Goal: Transaction & Acquisition: Book appointment/travel/reservation

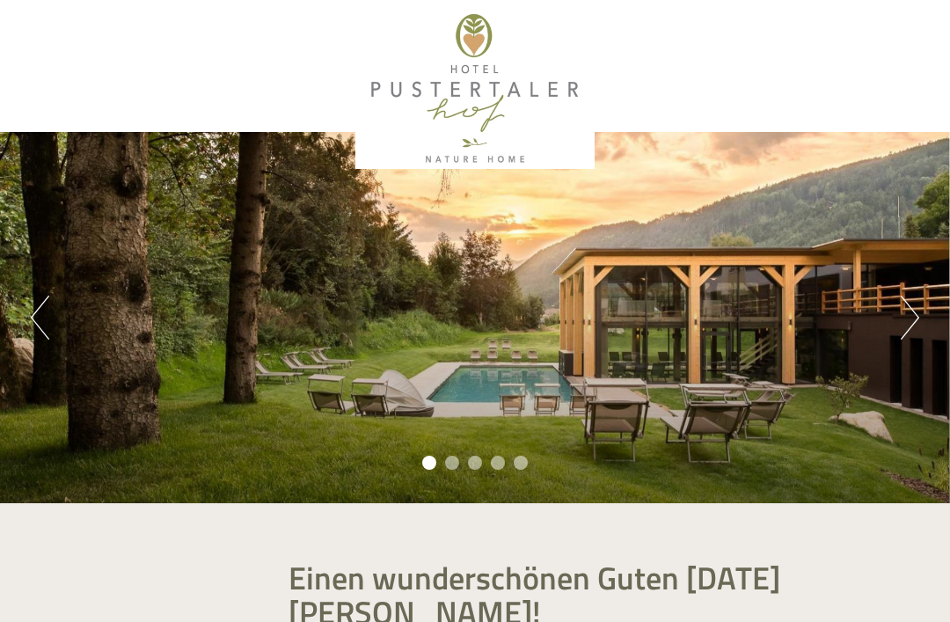
click at [909, 337] on button "Next" at bounding box center [910, 318] width 18 height 44
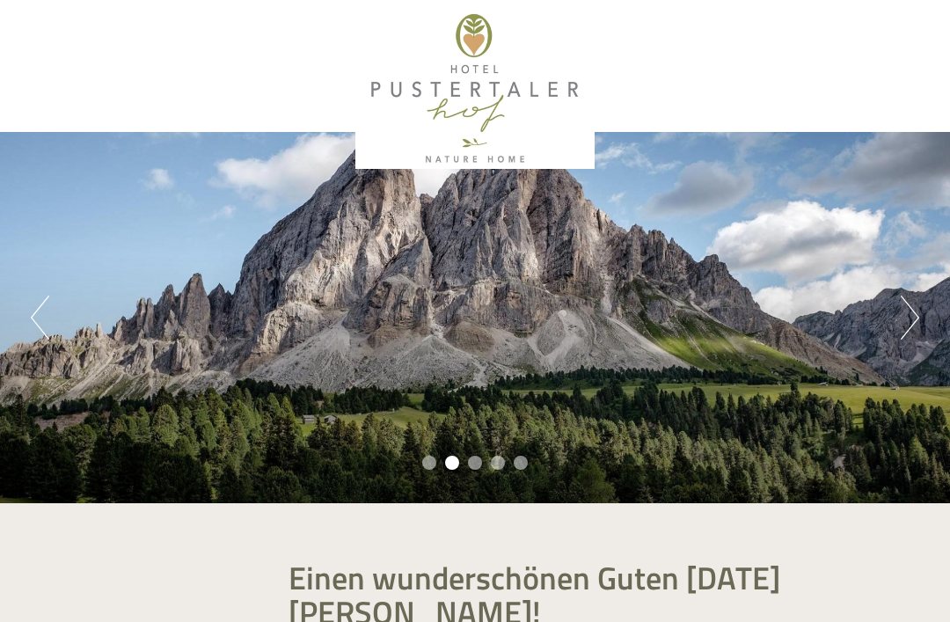
click at [909, 335] on button "Next" at bounding box center [910, 318] width 18 height 44
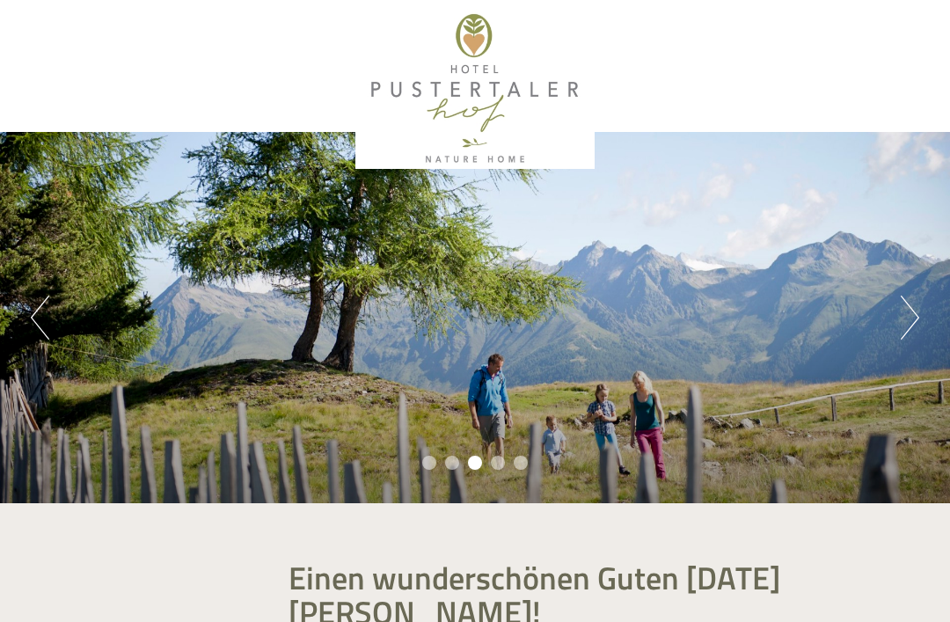
click at [917, 330] on button "Next" at bounding box center [910, 318] width 18 height 44
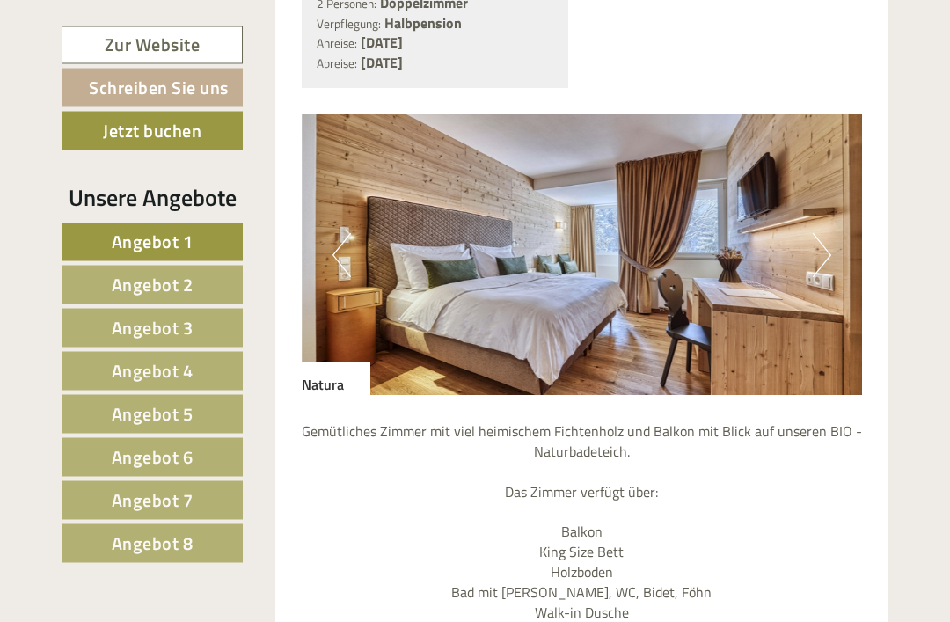
scroll to position [3501, 0]
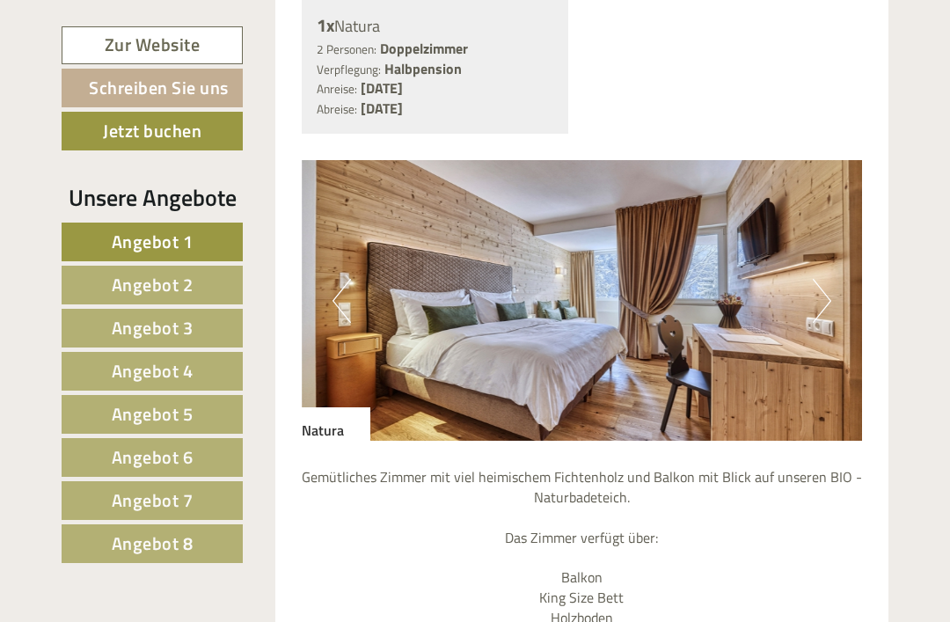
click at [830, 323] on button "Next" at bounding box center [822, 301] width 18 height 44
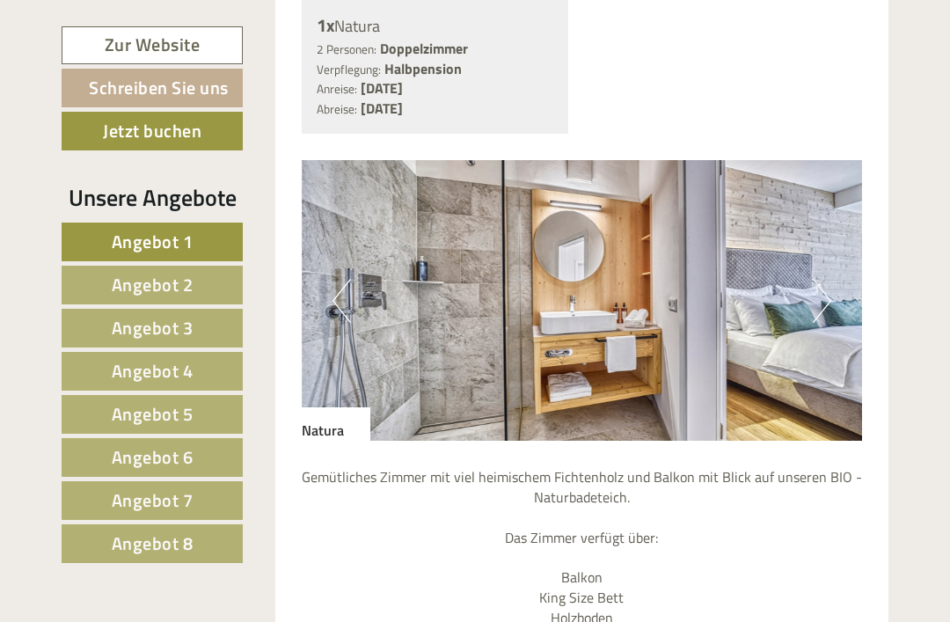
click at [836, 327] on img at bounding box center [582, 300] width 561 height 281
click at [826, 323] on button "Next" at bounding box center [822, 301] width 18 height 44
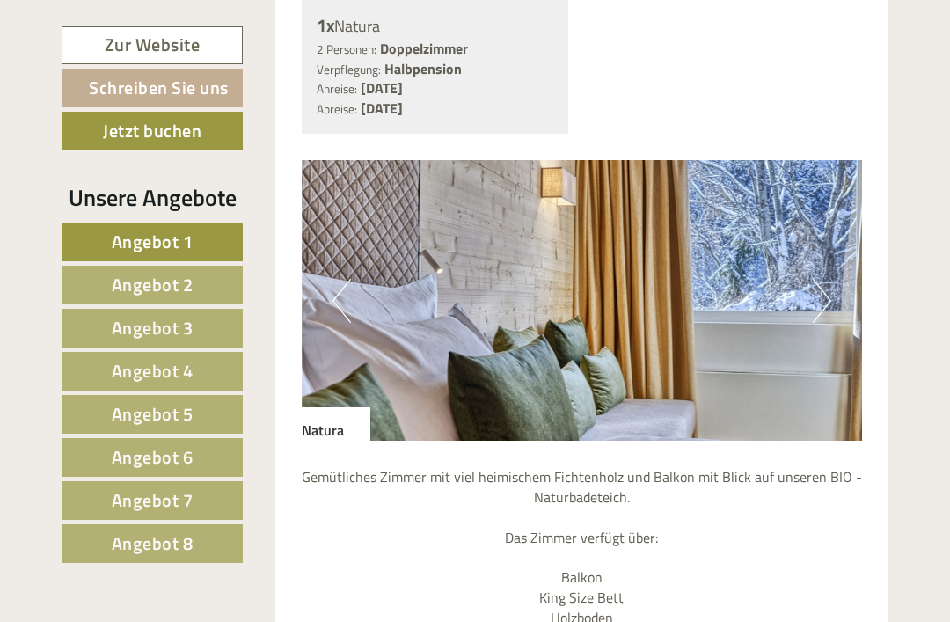
click at [826, 323] on button "Next" at bounding box center [822, 301] width 18 height 44
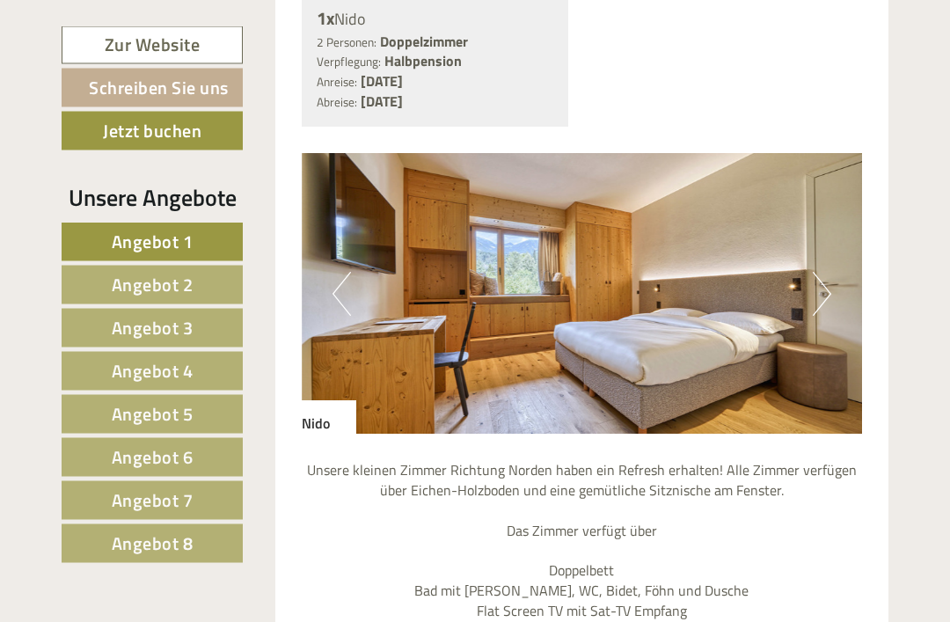
scroll to position [1037, 0]
click at [833, 310] on img at bounding box center [582, 293] width 561 height 281
click at [818, 316] on button "Next" at bounding box center [822, 294] width 18 height 44
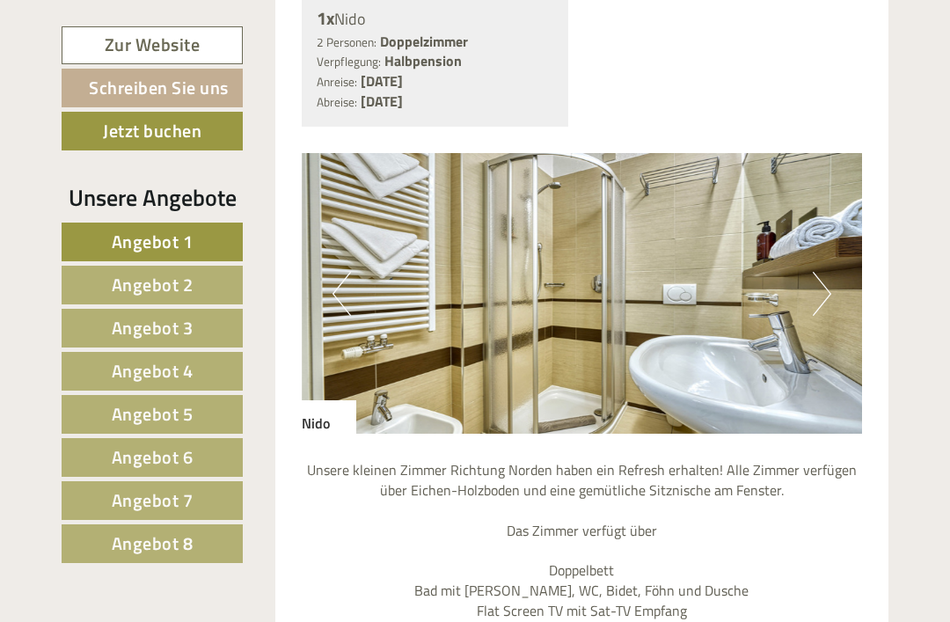
click at [820, 316] on button "Next" at bounding box center [822, 294] width 18 height 44
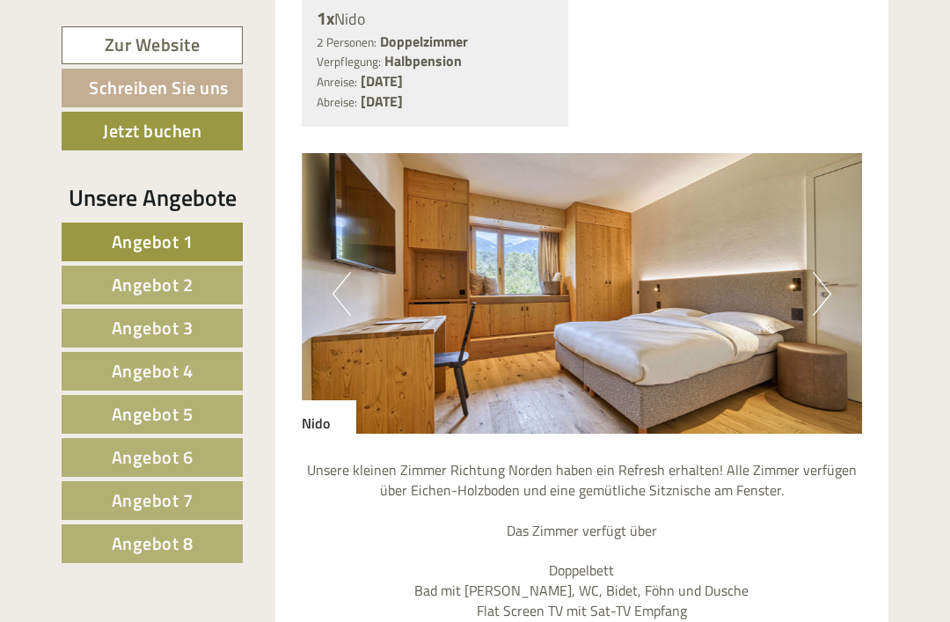
click at [827, 316] on button "Next" at bounding box center [822, 294] width 18 height 44
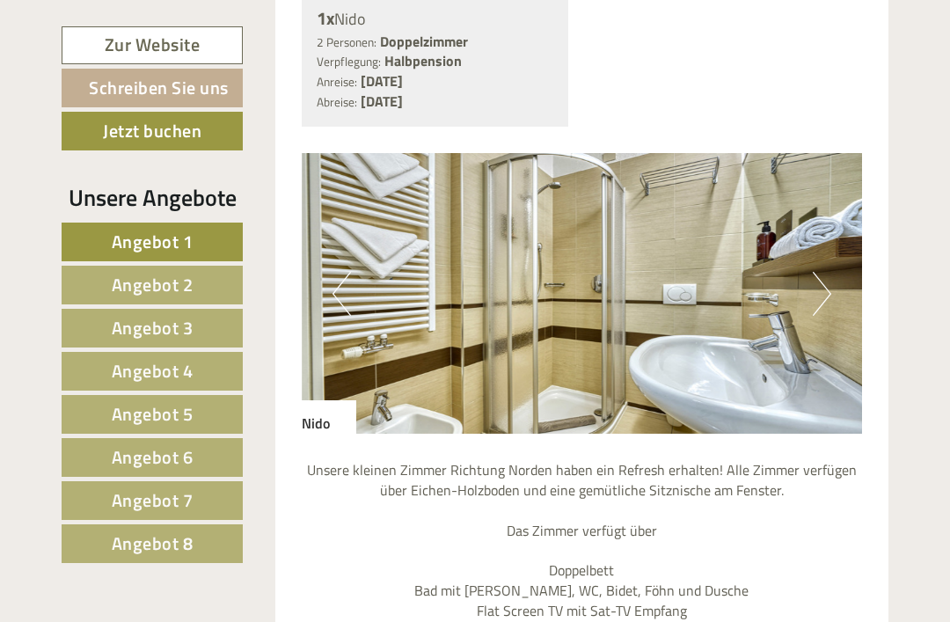
click at [826, 316] on button "Next" at bounding box center [822, 294] width 18 height 44
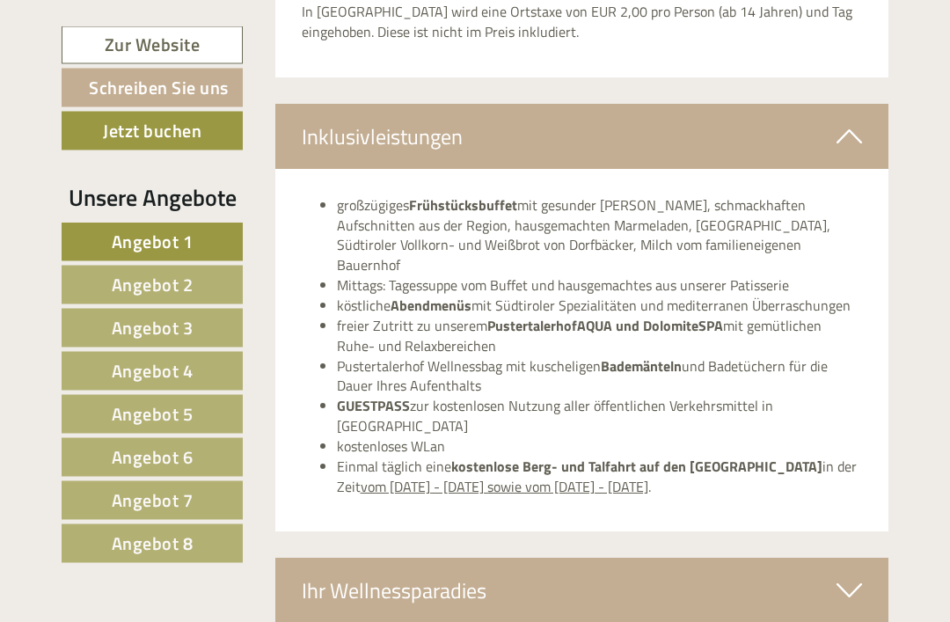
scroll to position [4876, 0]
click at [850, 562] on div "Ihr Wellnessparadies" at bounding box center [582, 590] width 614 height 65
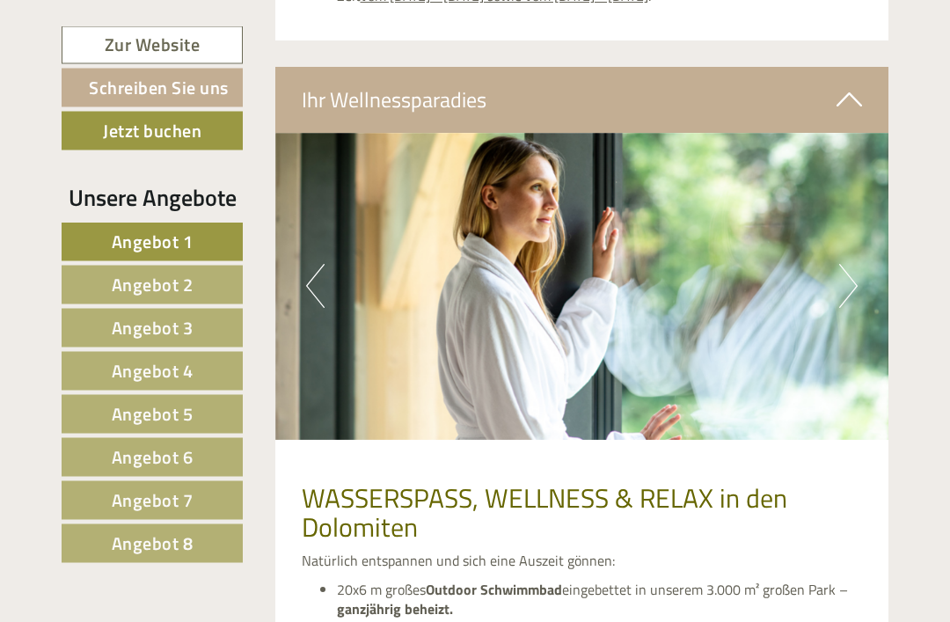
scroll to position [5367, 0]
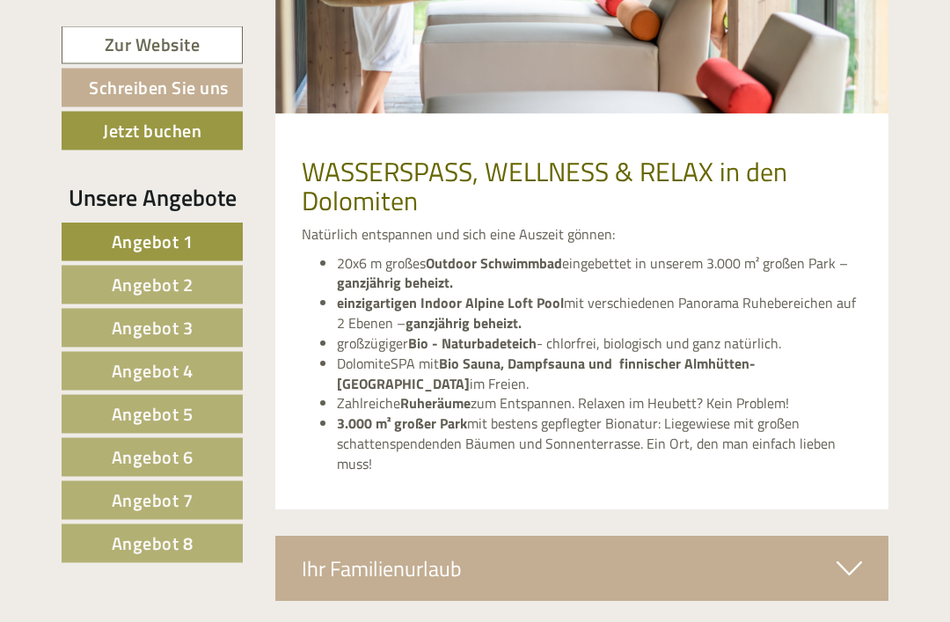
click at [865, 537] on div "Ihr Familienurlaub" at bounding box center [582, 569] width 614 height 65
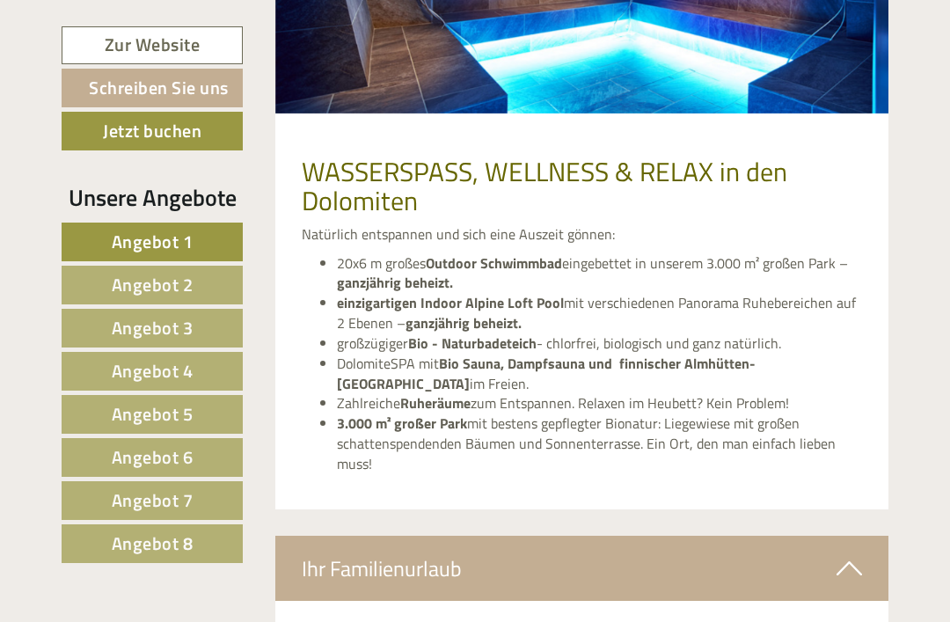
click at [858, 553] on icon at bounding box center [849, 568] width 26 height 30
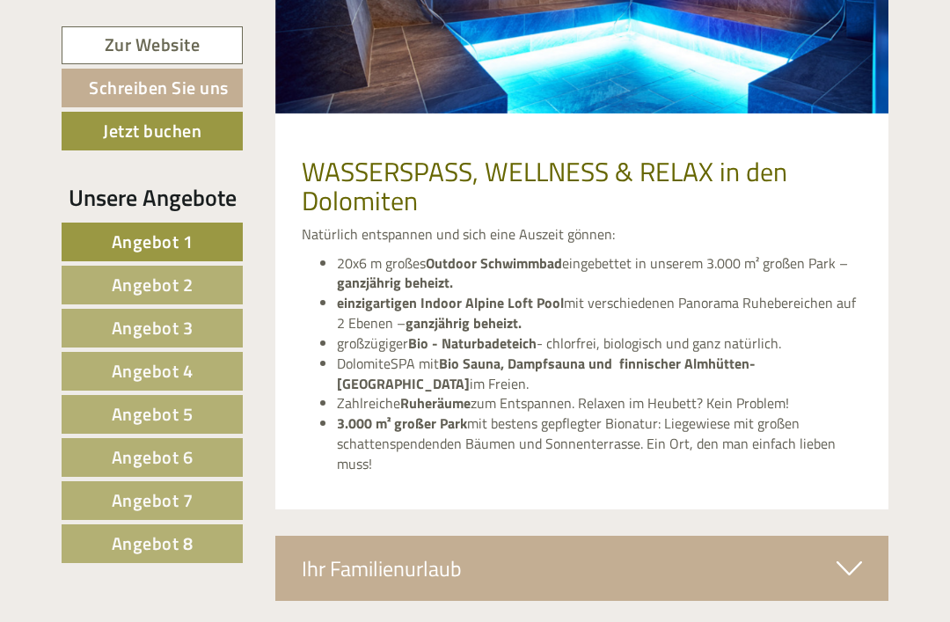
click at [854, 553] on icon at bounding box center [849, 568] width 26 height 30
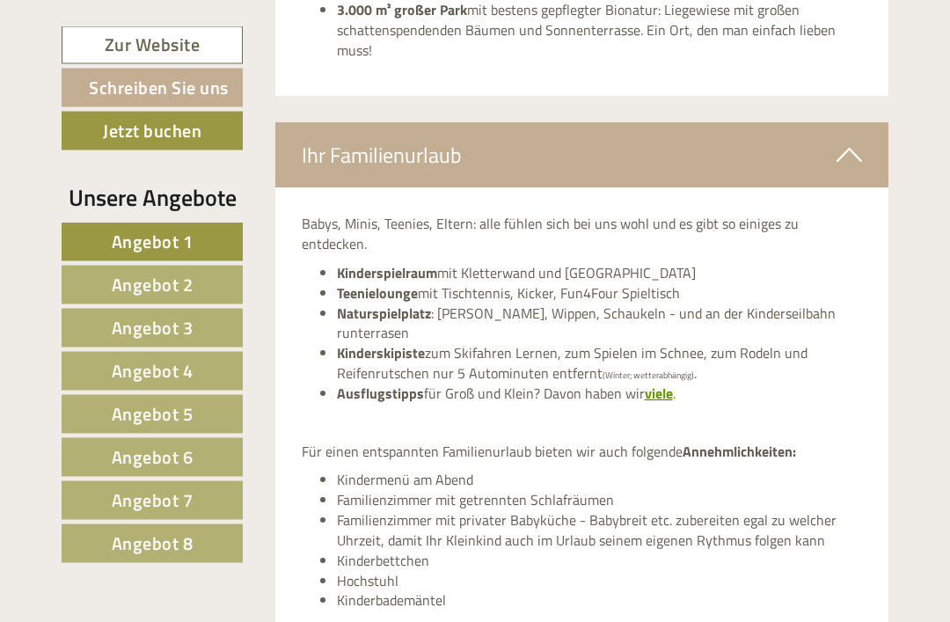
scroll to position [6107, 0]
click at [656, 383] on strong "viele" at bounding box center [659, 393] width 28 height 21
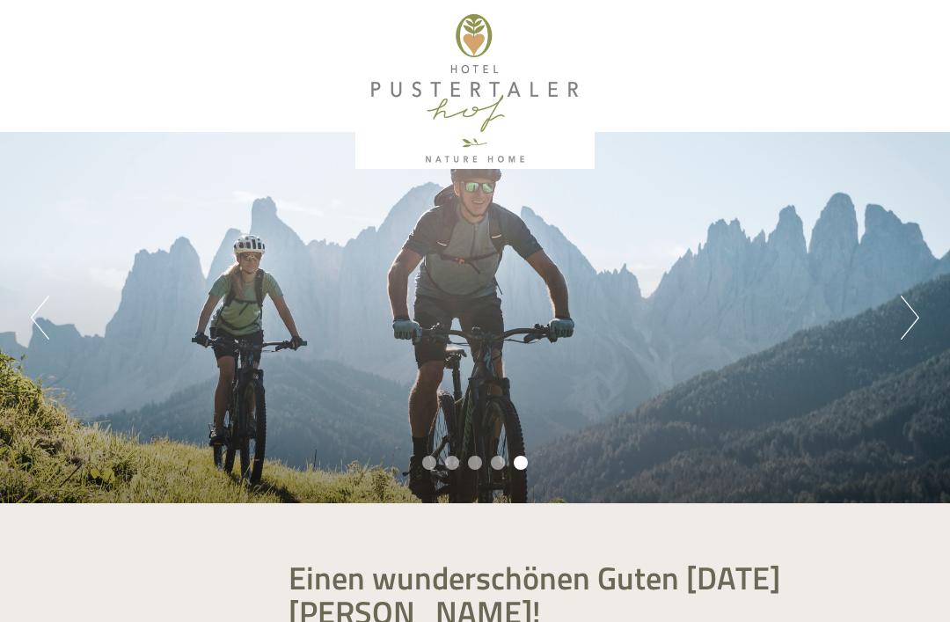
click at [909, 333] on button "Next" at bounding box center [910, 318] width 18 height 44
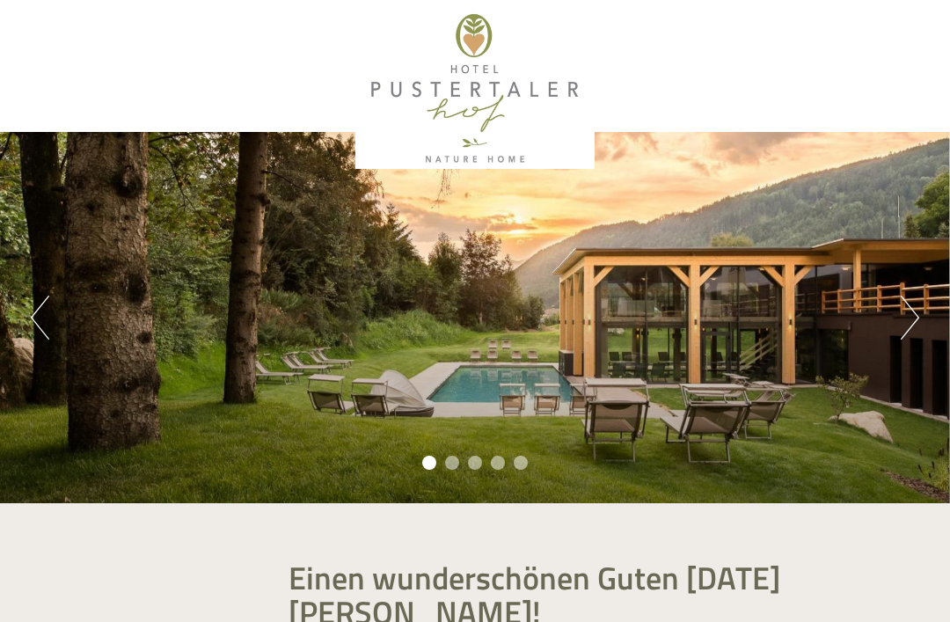
click at [909, 331] on button "Next" at bounding box center [910, 318] width 18 height 44
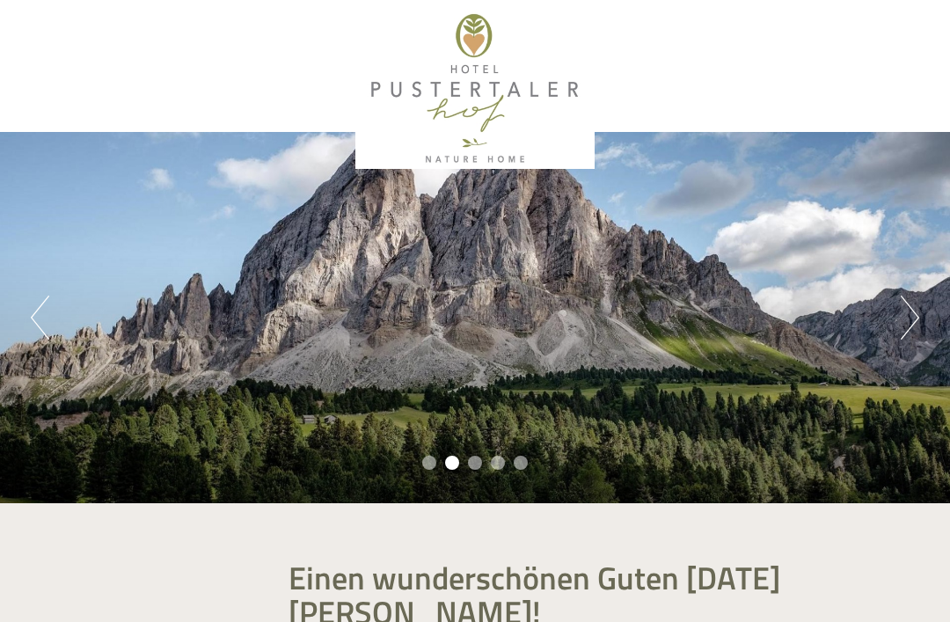
click at [910, 324] on button "Next" at bounding box center [910, 318] width 18 height 44
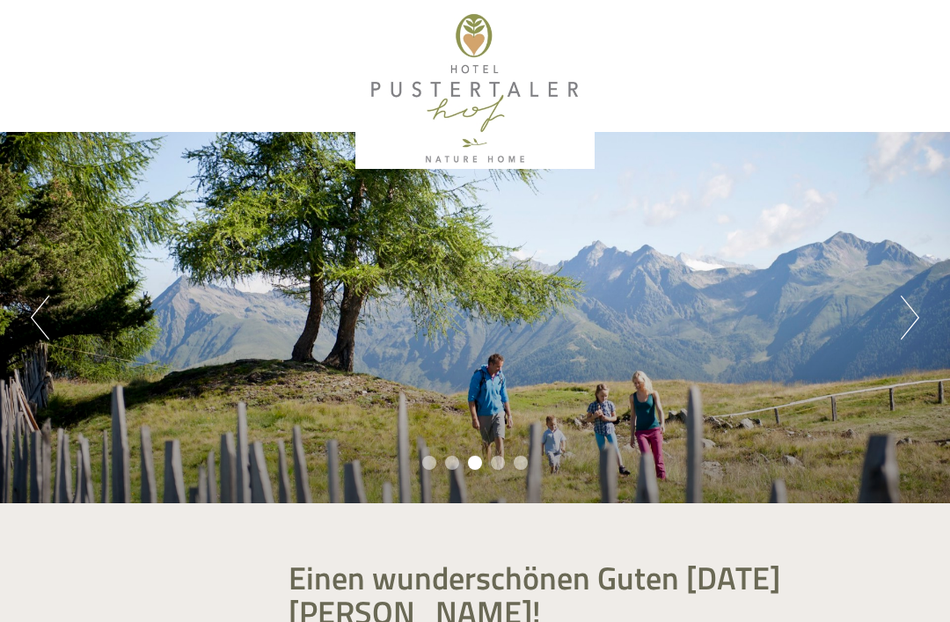
click at [912, 329] on button "Next" at bounding box center [910, 318] width 18 height 44
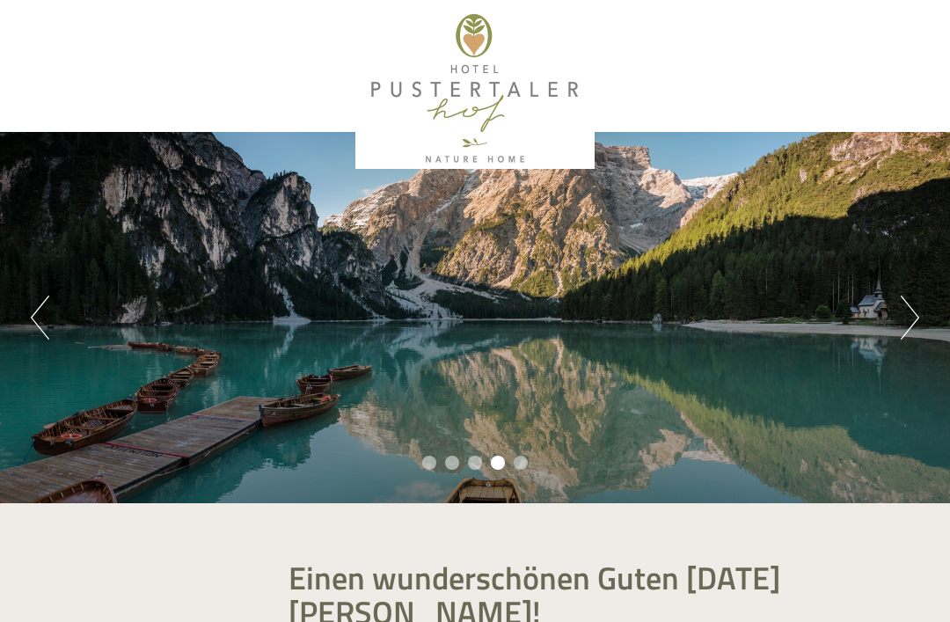
click at [913, 333] on button "Next" at bounding box center [910, 318] width 18 height 44
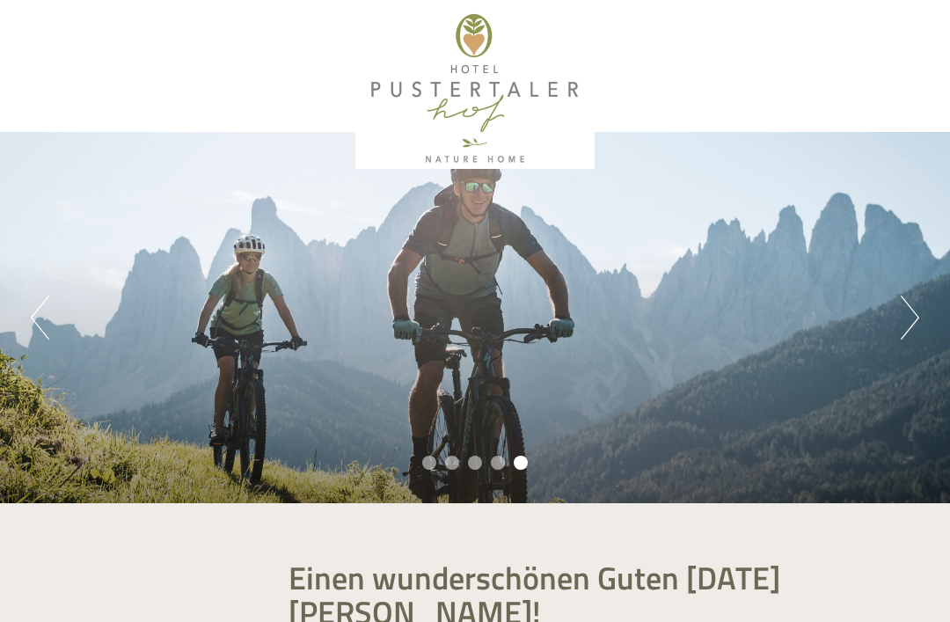
click at [910, 332] on button "Next" at bounding box center [910, 318] width 18 height 44
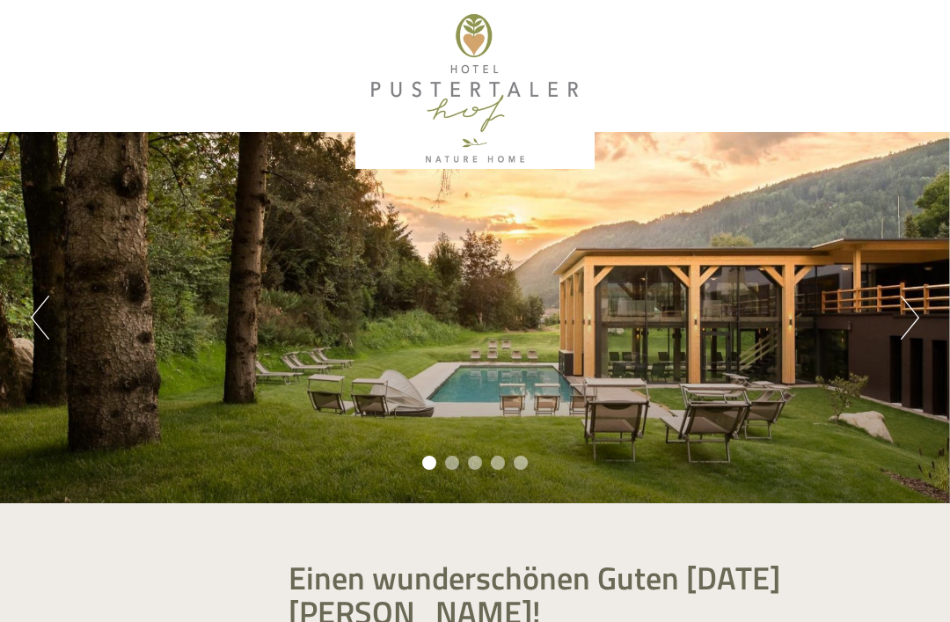
click at [912, 333] on button "Next" at bounding box center [910, 318] width 18 height 44
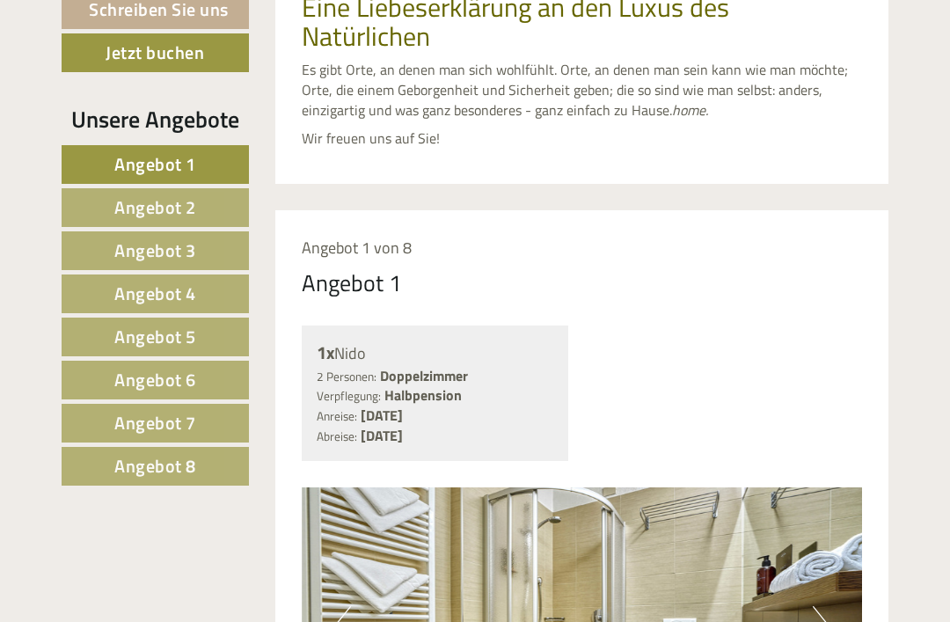
scroll to position [792, 0]
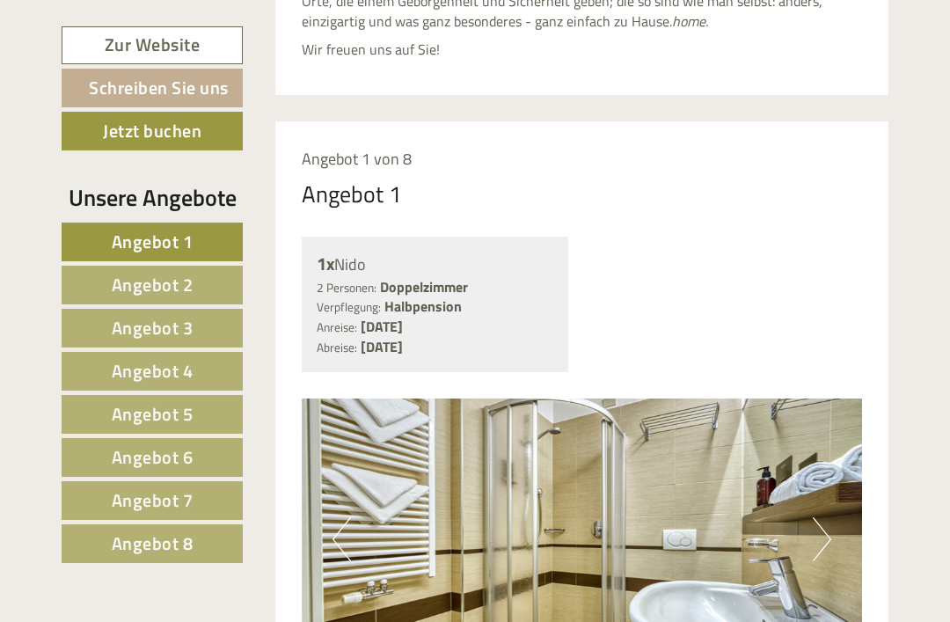
click at [183, 560] on link "Angebot 8" at bounding box center [152, 543] width 181 height 39
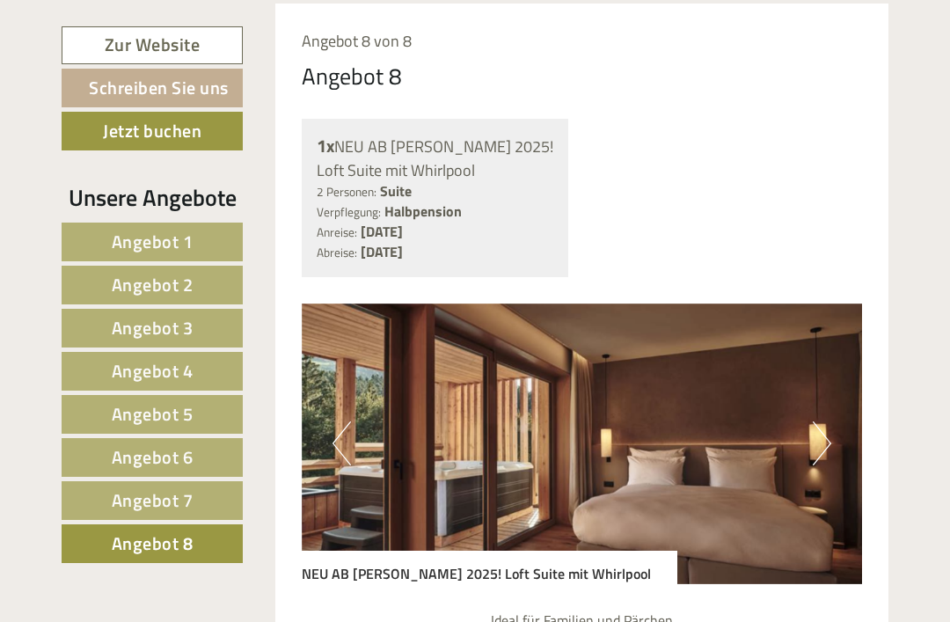
click at [197, 500] on link "Angebot 7" at bounding box center [152, 500] width 181 height 39
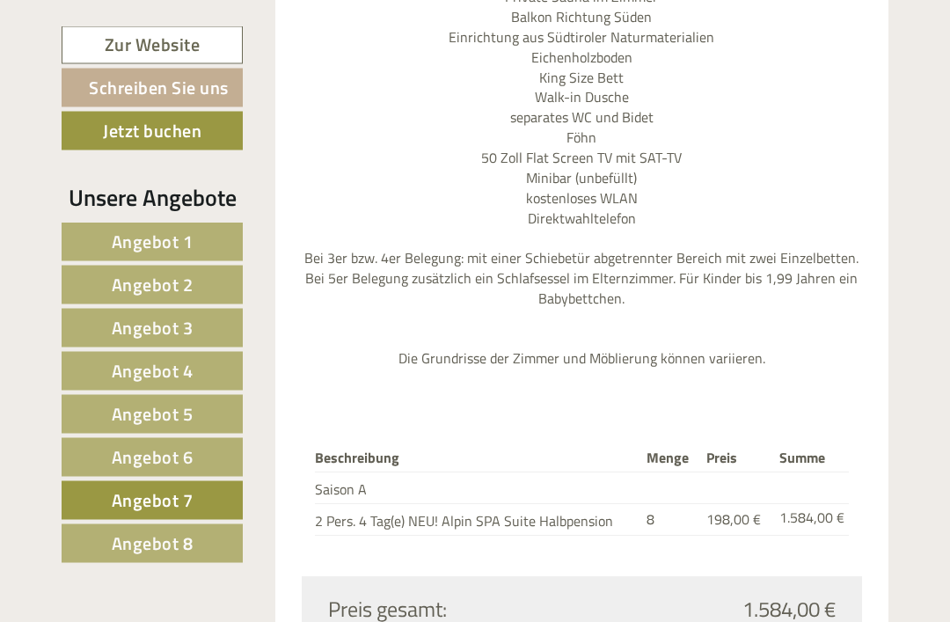
scroll to position [1610, 0]
click at [198, 467] on link "Angebot 6" at bounding box center [152, 457] width 181 height 39
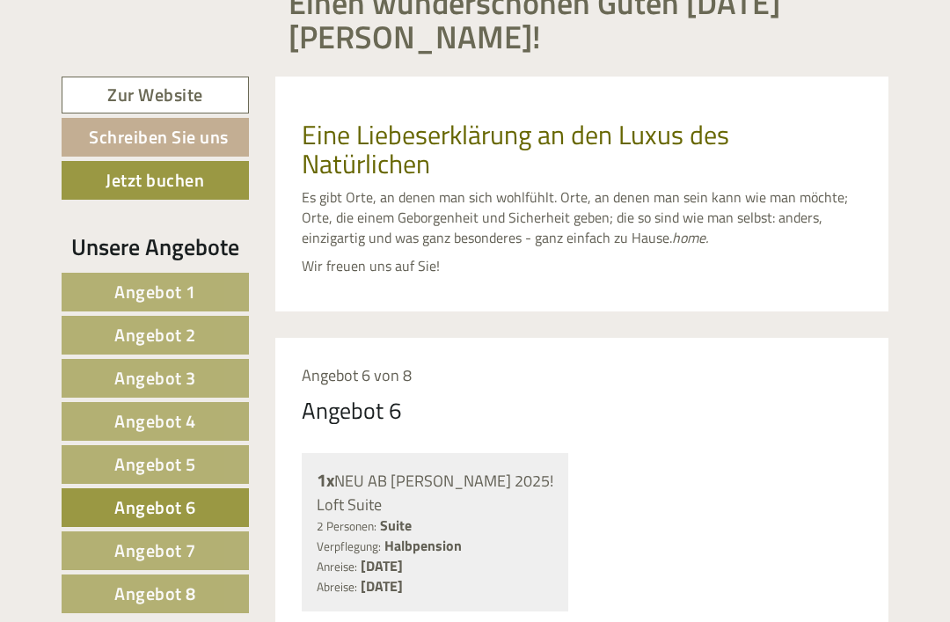
scroll to position [574, 0]
click at [213, 469] on link "Angebot 5" at bounding box center [155, 465] width 187 height 39
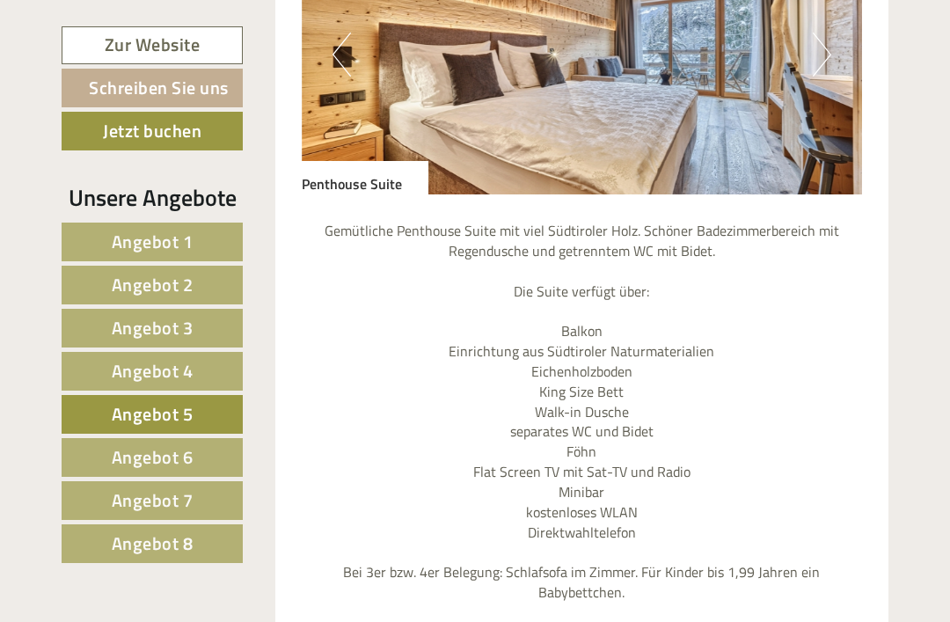
scroll to position [1374, 0]
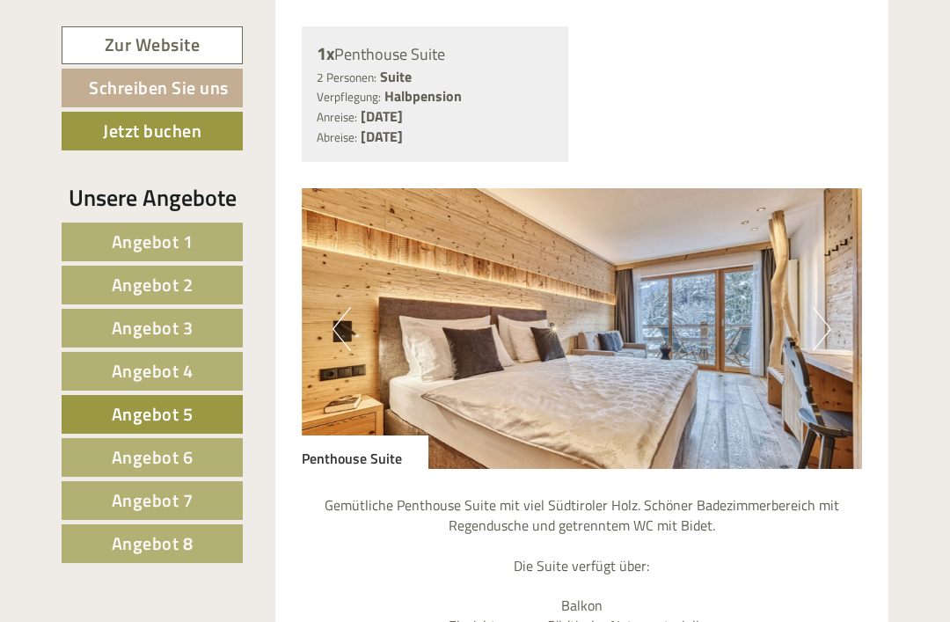
click at [219, 366] on link "Angebot 4" at bounding box center [152, 371] width 181 height 39
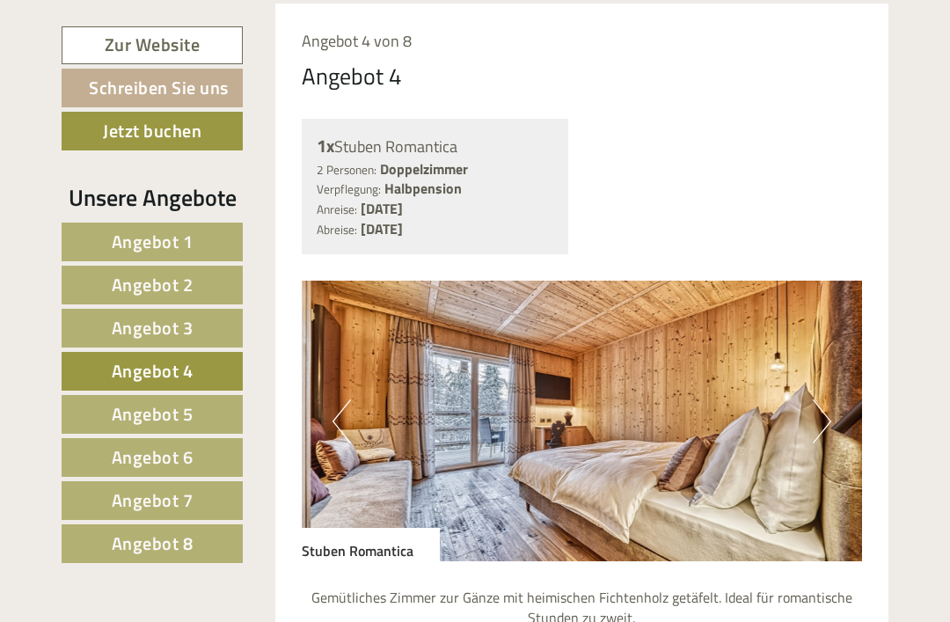
click at [201, 335] on link "Angebot 3" at bounding box center [152, 328] width 181 height 39
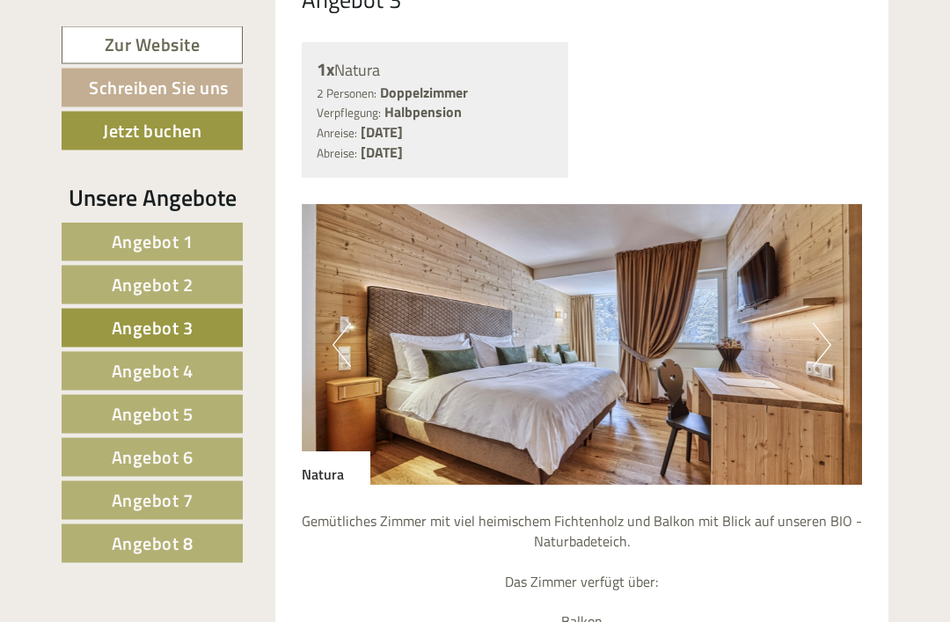
scroll to position [986, 0]
click at [825, 366] on button "Next" at bounding box center [822, 345] width 18 height 44
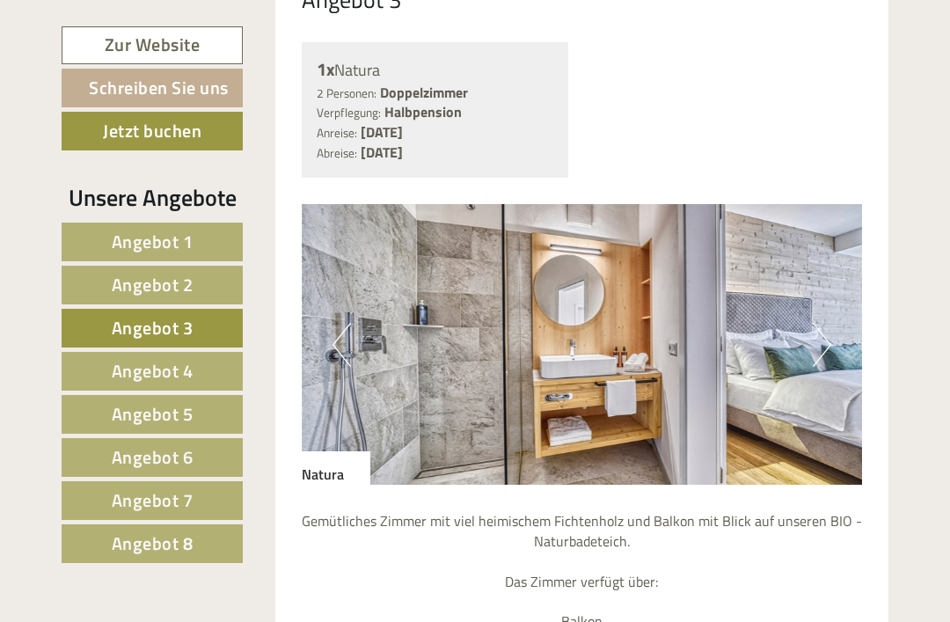
click at [840, 355] on img at bounding box center [582, 344] width 561 height 281
click at [829, 365] on button "Next" at bounding box center [822, 345] width 18 height 44
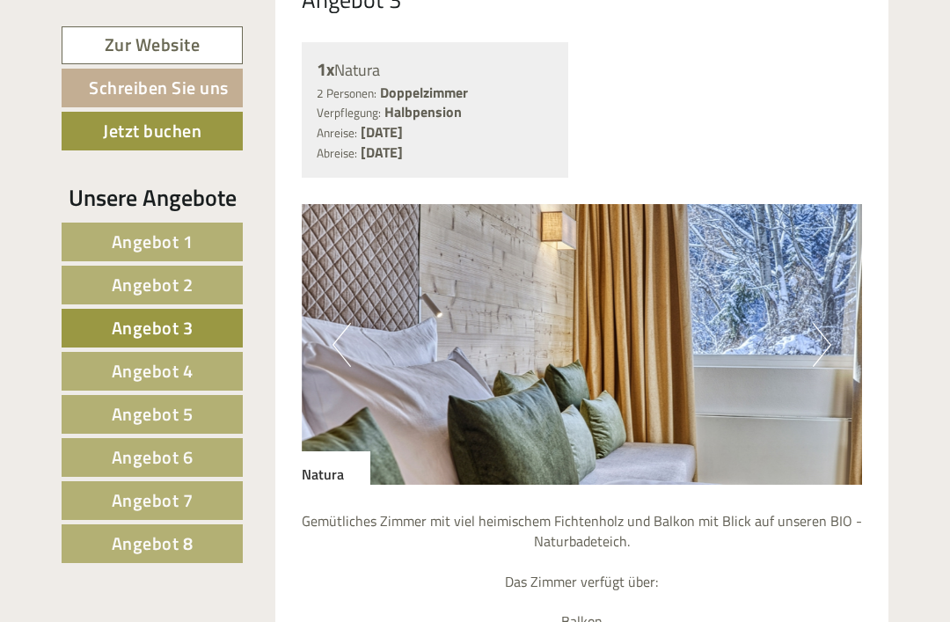
click at [828, 363] on button "Next" at bounding box center [822, 345] width 18 height 44
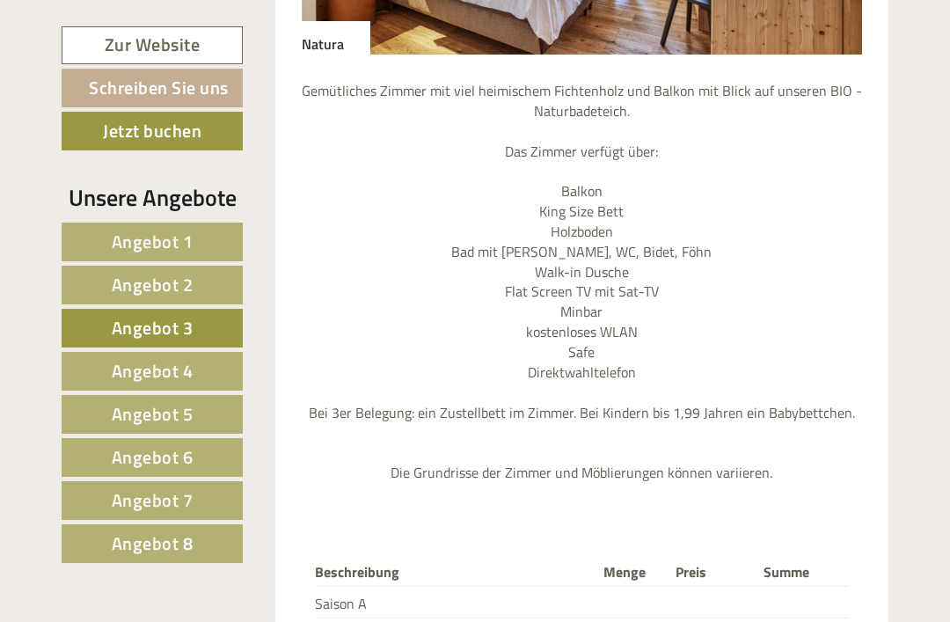
scroll to position [1363, 0]
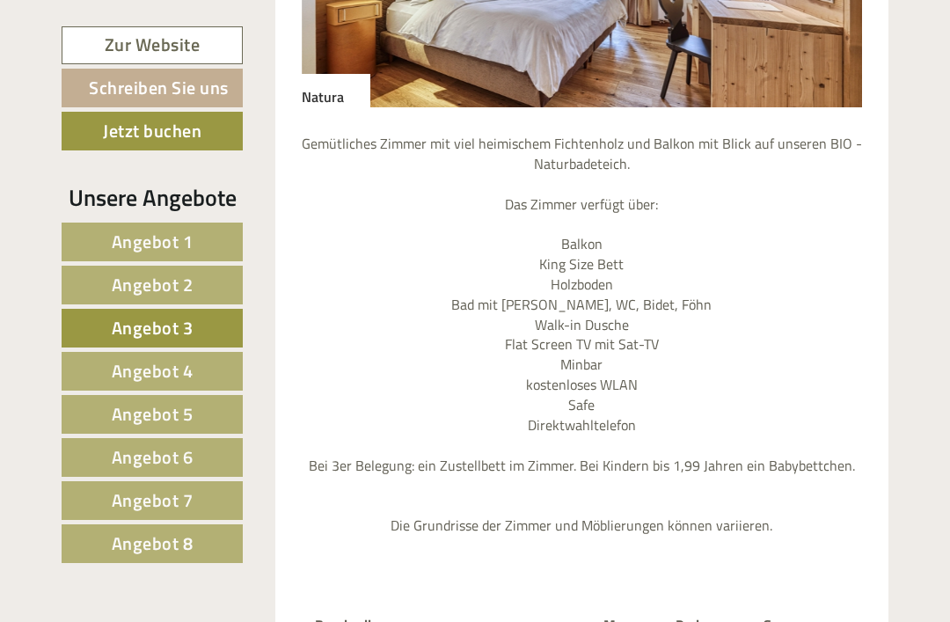
click at [197, 291] on link "Angebot 2" at bounding box center [152, 285] width 181 height 39
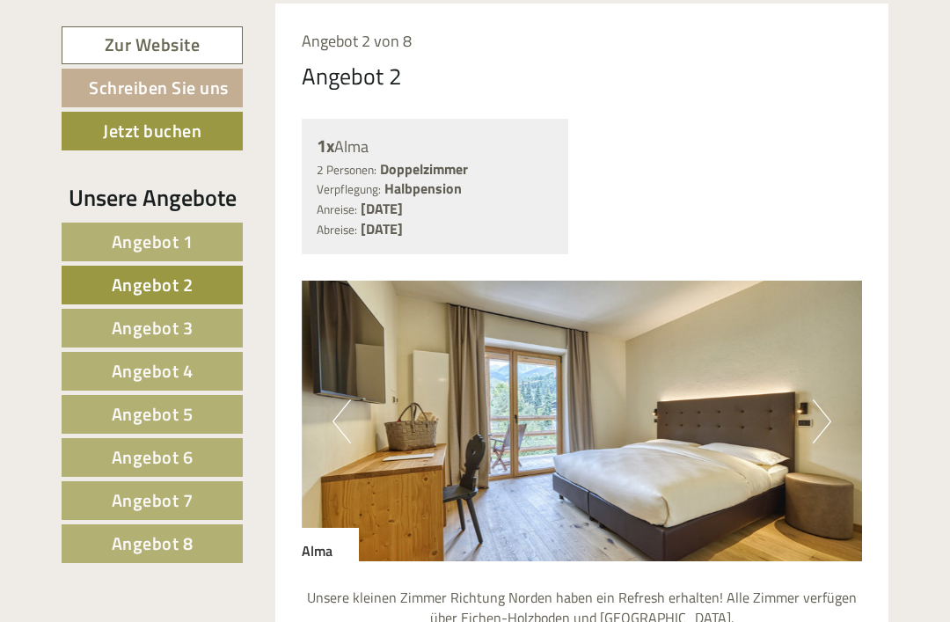
click at [214, 239] on link "Angebot 1" at bounding box center [152, 242] width 181 height 39
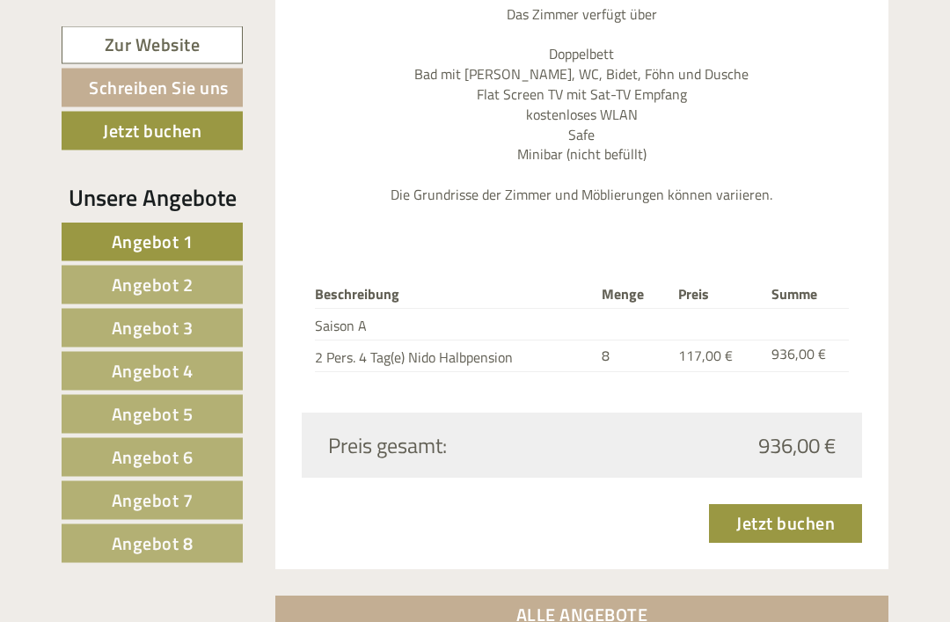
scroll to position [1553, 0]
click at [836, 515] on link "Jetzt buchen" at bounding box center [785, 523] width 153 height 39
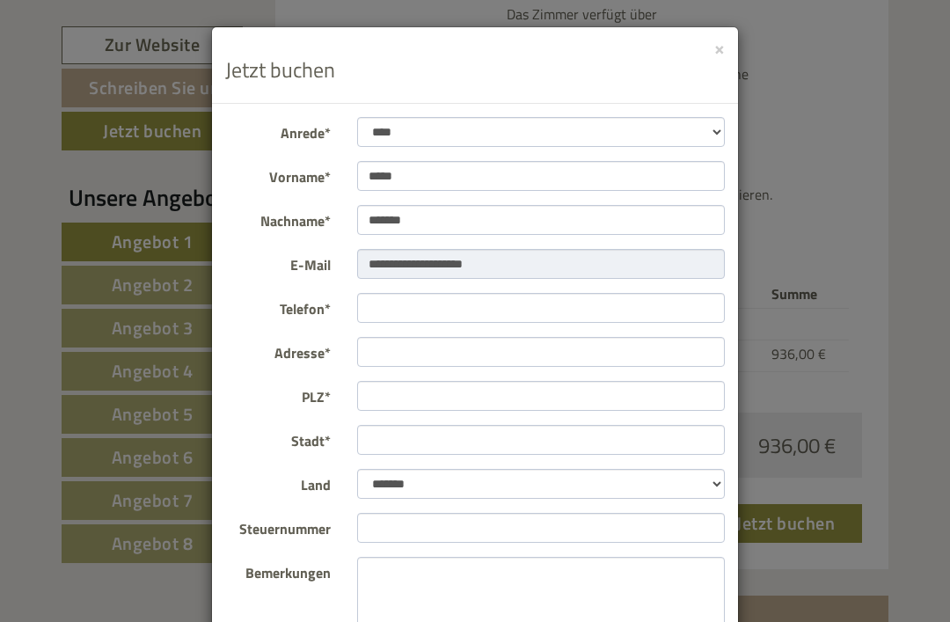
scroll to position [0, 0]
click at [723, 57] on button "×" at bounding box center [719, 48] width 11 height 18
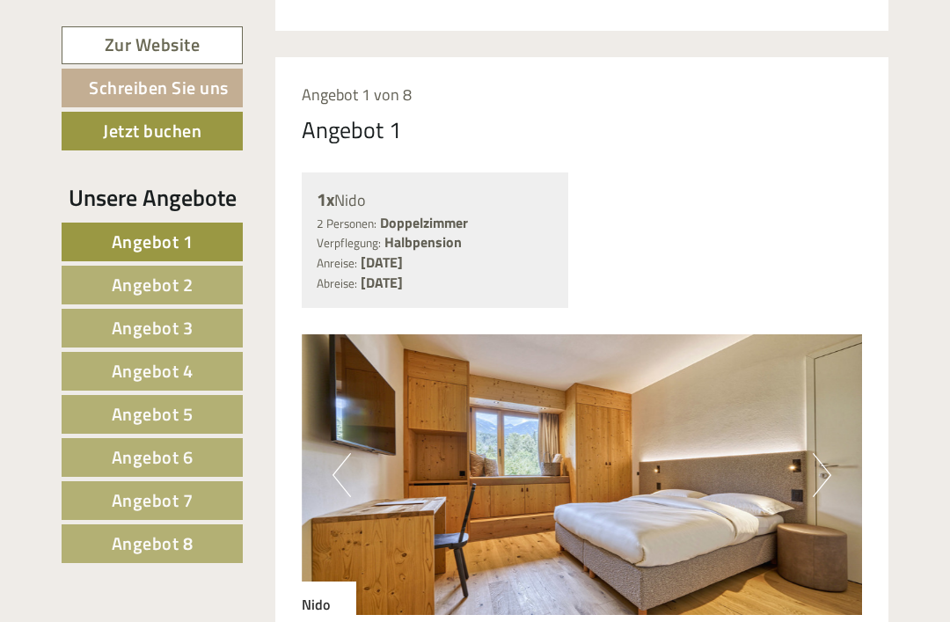
scroll to position [855, 0]
